Goal: Check status: Check status

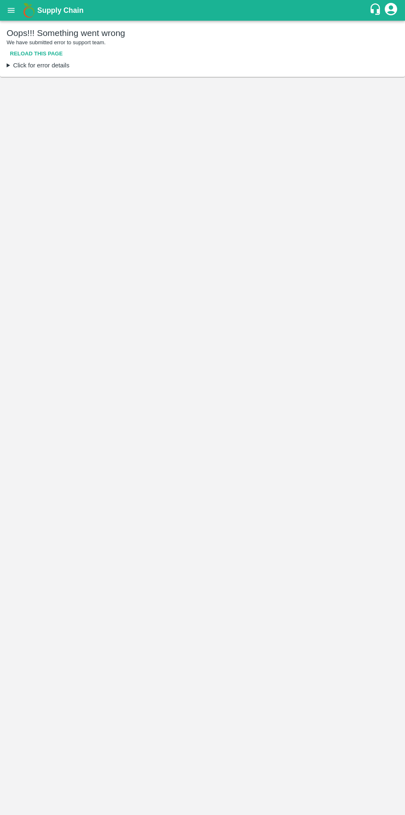
click at [11, 10] on icon "open drawer" at bounding box center [11, 10] width 7 height 5
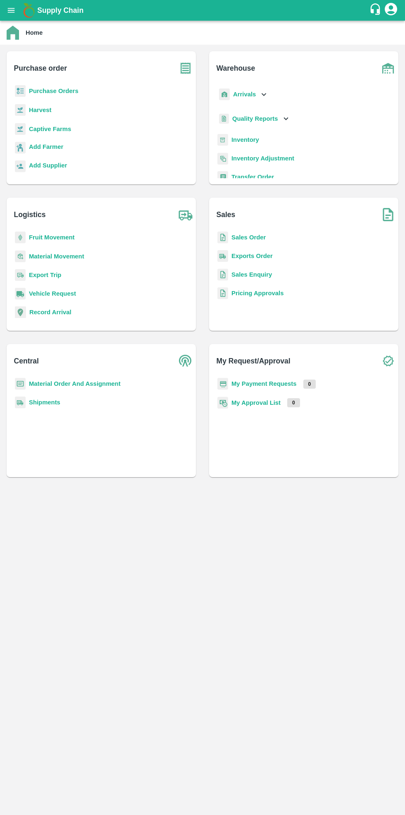
click at [59, 91] on b "Purchase Orders" at bounding box center [54, 91] width 50 height 7
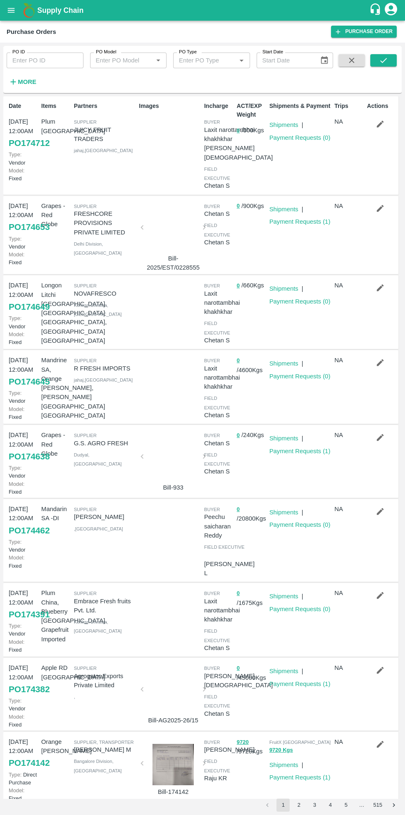
scroll to position [4, 0]
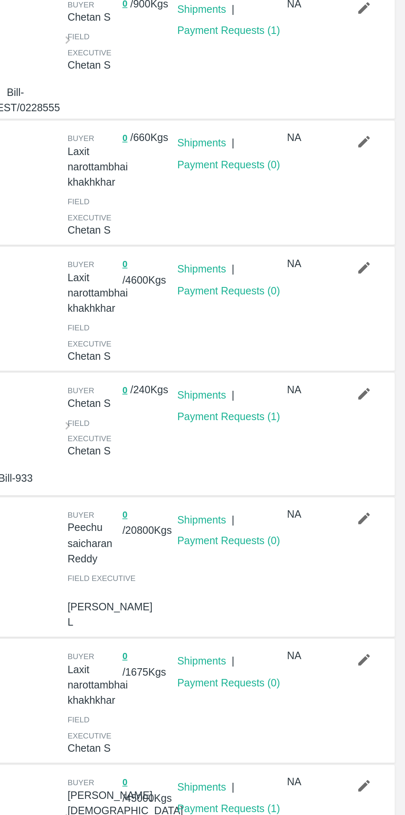
click at [308, 449] on link "Payment Requests ( 1 )" at bounding box center [299, 447] width 61 height 7
